Goal: Task Accomplishment & Management: Use online tool/utility

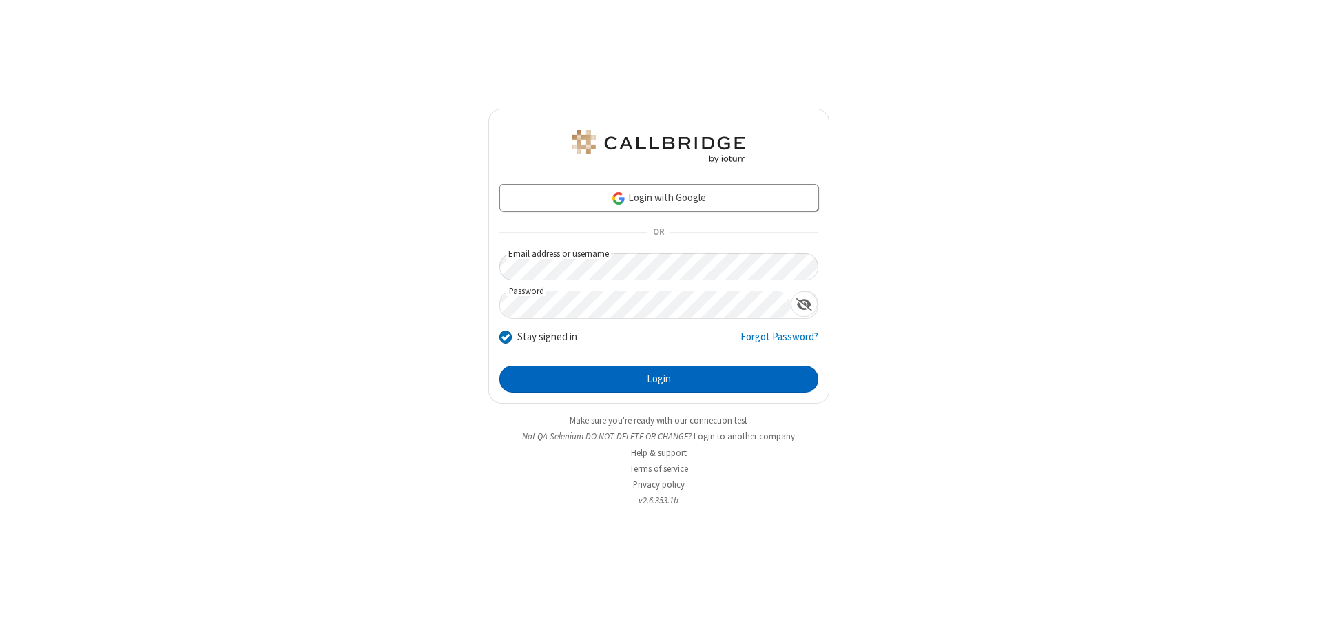
click at [658, 379] on button "Login" at bounding box center [658, 380] width 319 height 28
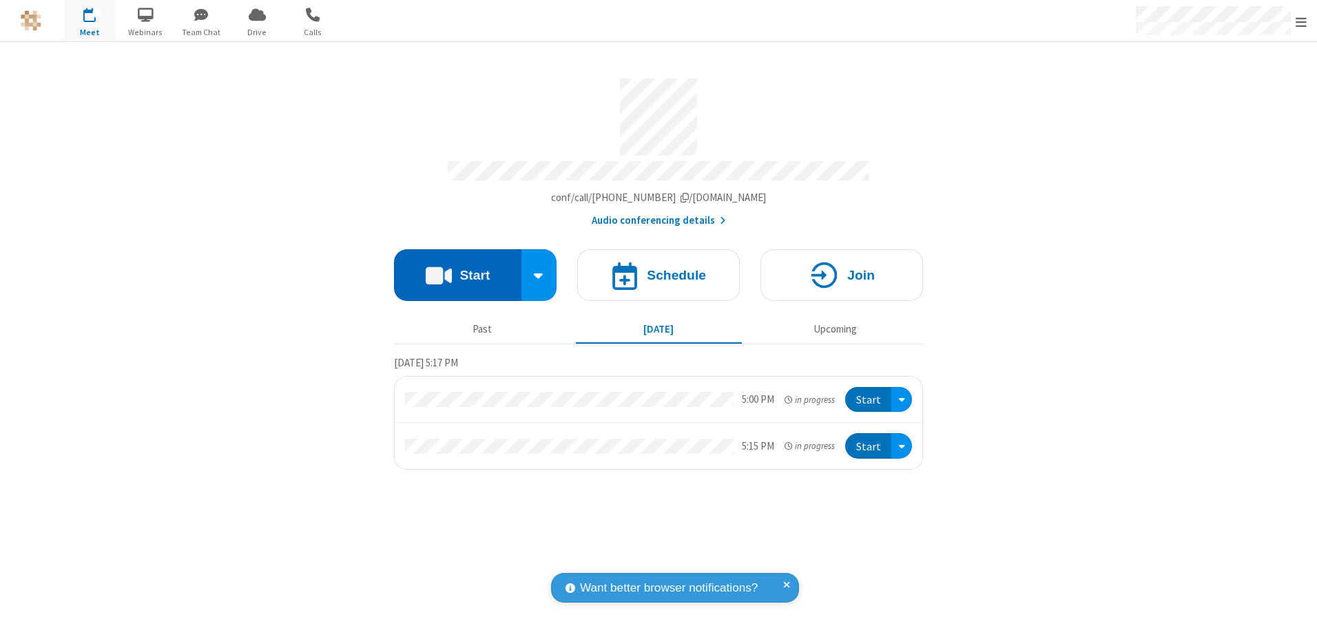
click at [457, 270] on button "Start" at bounding box center [457, 275] width 127 height 52
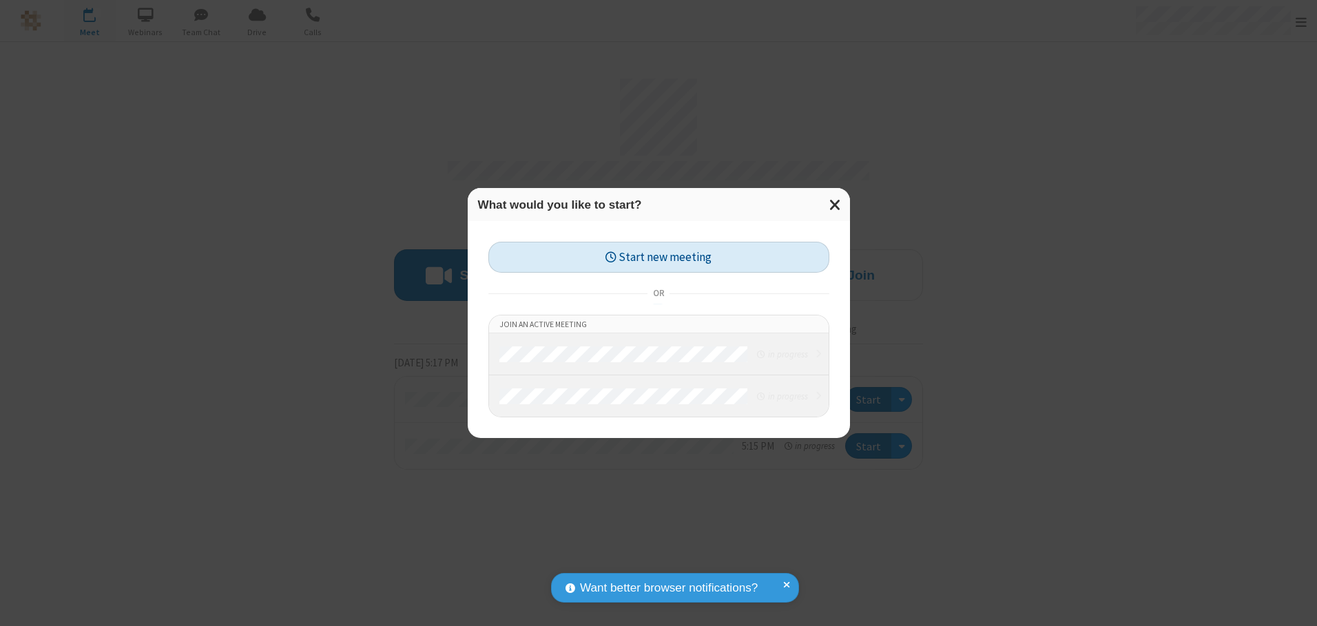
click at [658, 257] on button "Start new meeting" at bounding box center [658, 257] width 341 height 31
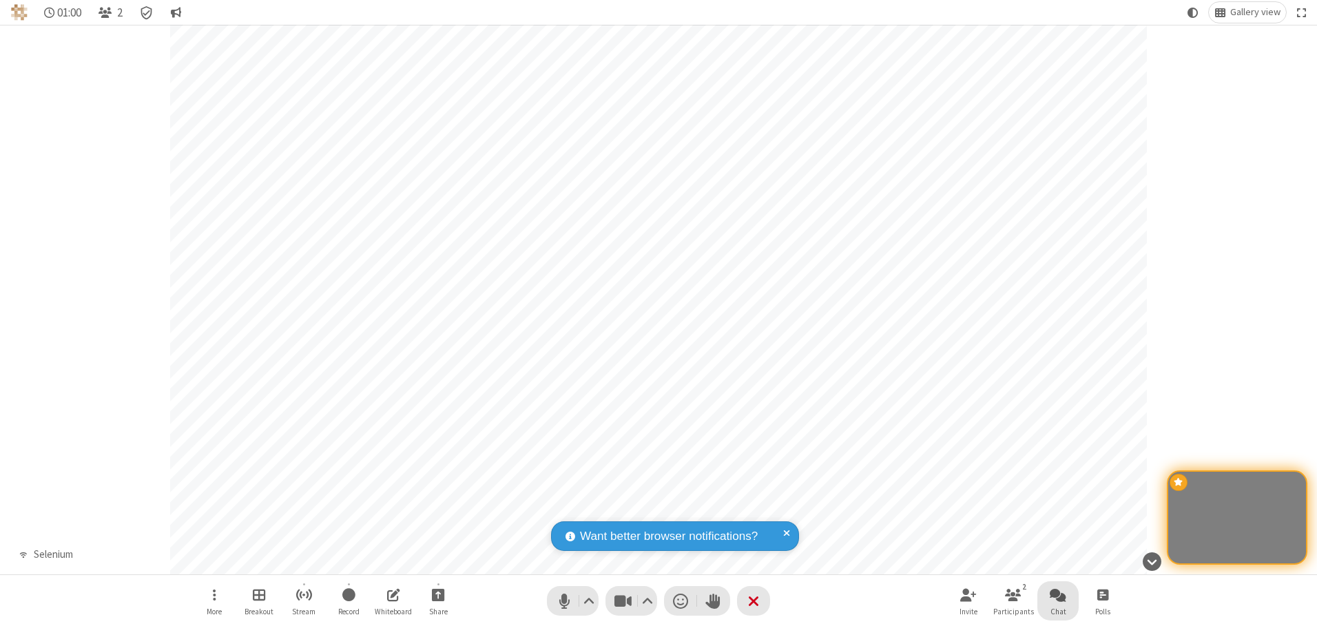
click at [1058, 594] on span "Open chat" at bounding box center [1058, 594] width 17 height 17
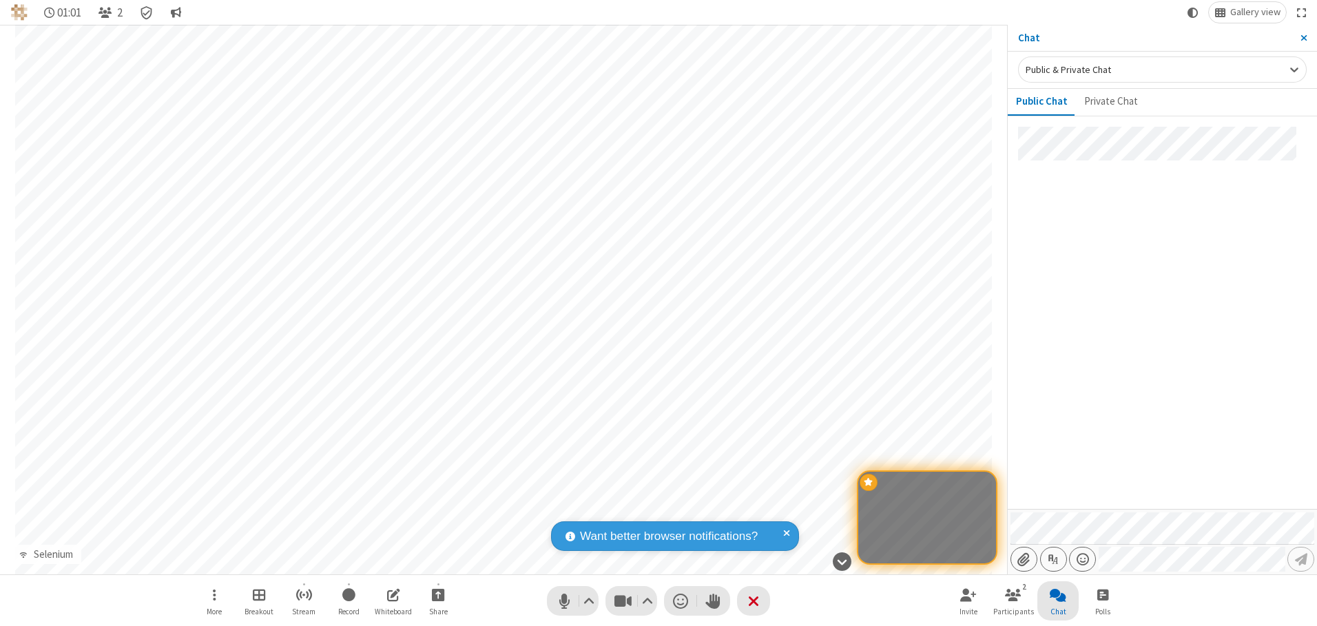
type input "C:\fakepath\doc_test.docx"
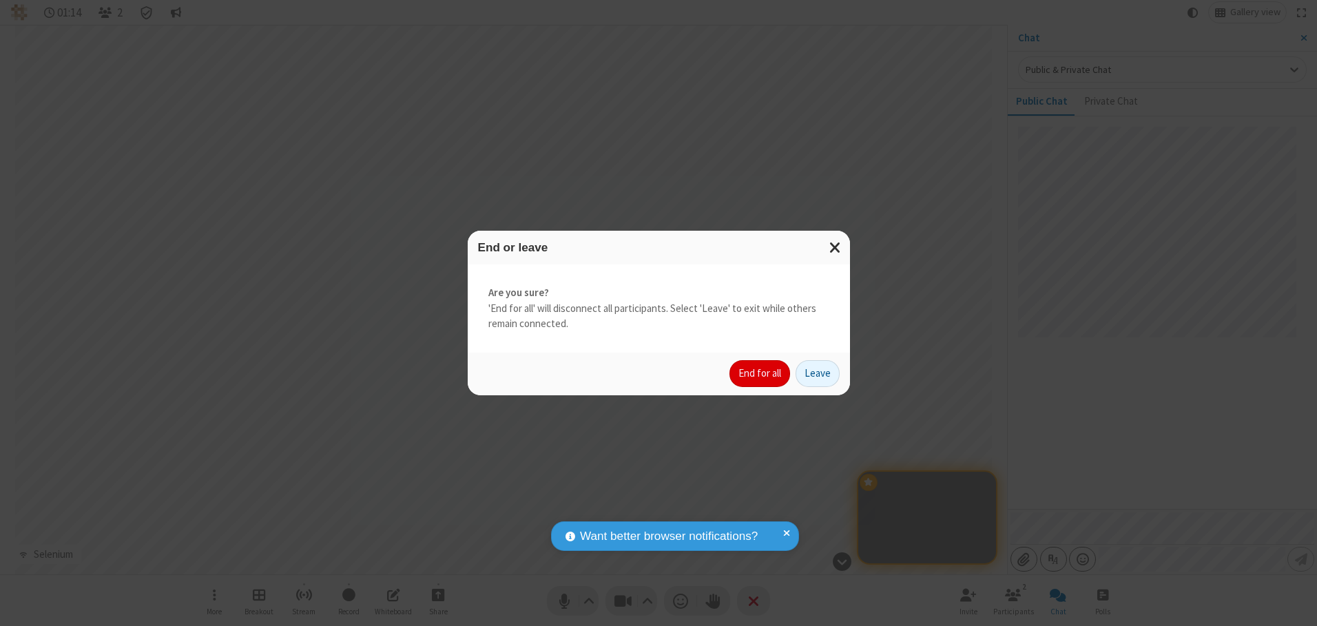
click at [760, 373] on button "End for all" at bounding box center [759, 374] width 61 height 28
